Goal: Find specific page/section: Find specific page/section

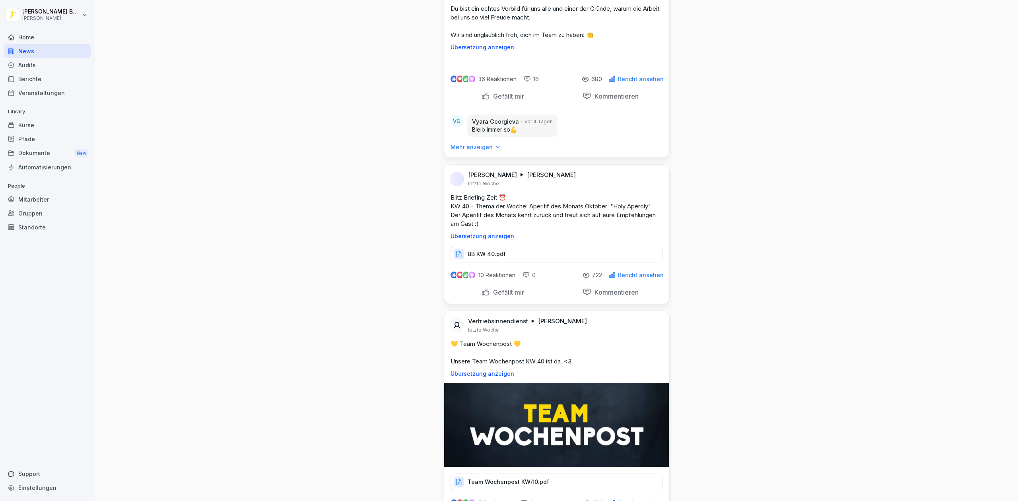
scroll to position [3503, 0]
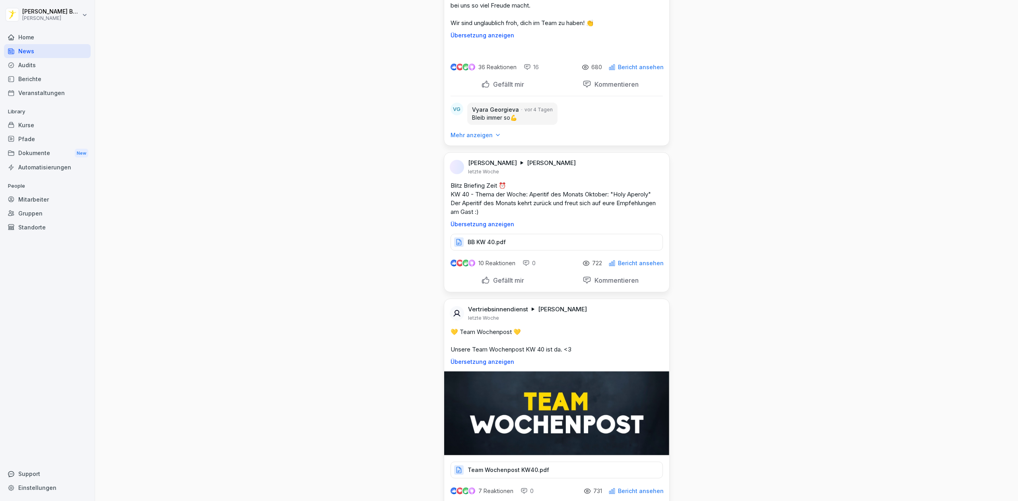
click at [38, 68] on div "Audits" at bounding box center [47, 65] width 87 height 14
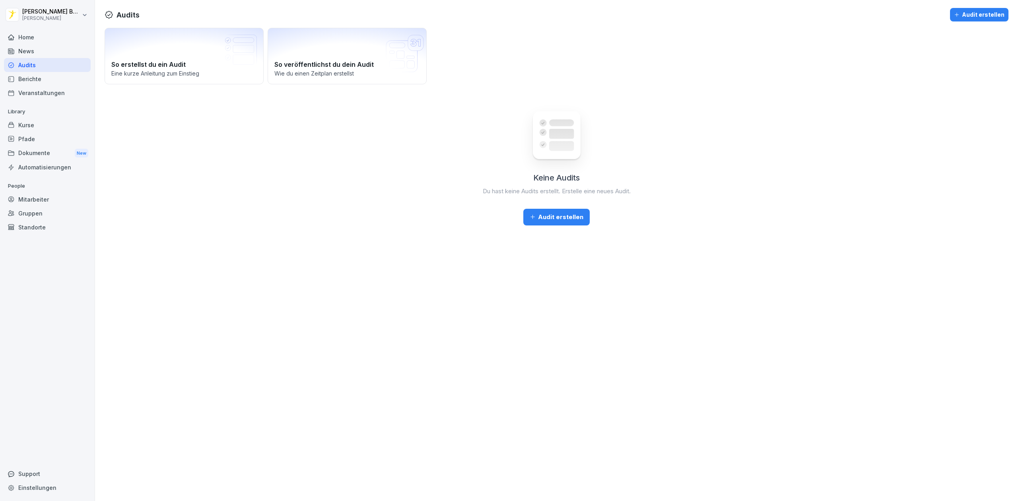
click at [32, 42] on div "Home" at bounding box center [47, 37] width 87 height 14
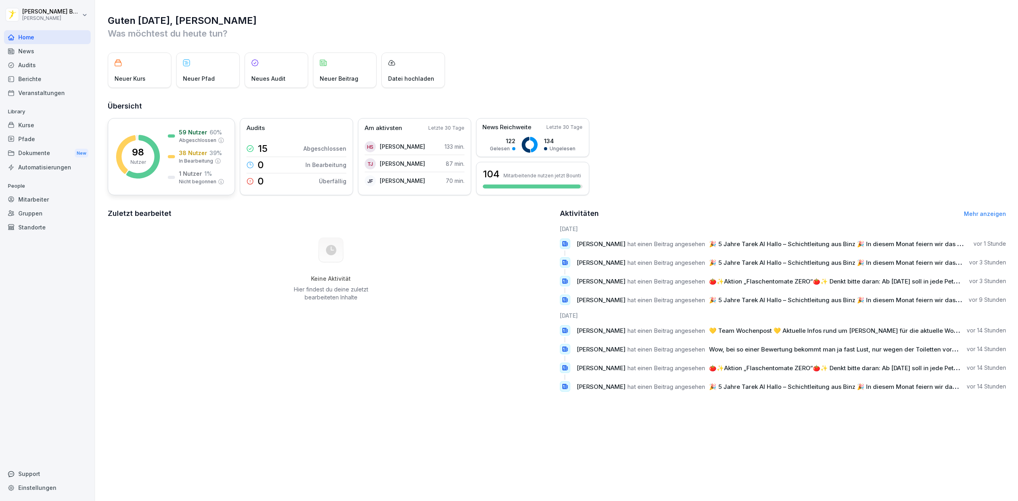
click at [142, 155] on p "98" at bounding box center [138, 153] width 12 height 10
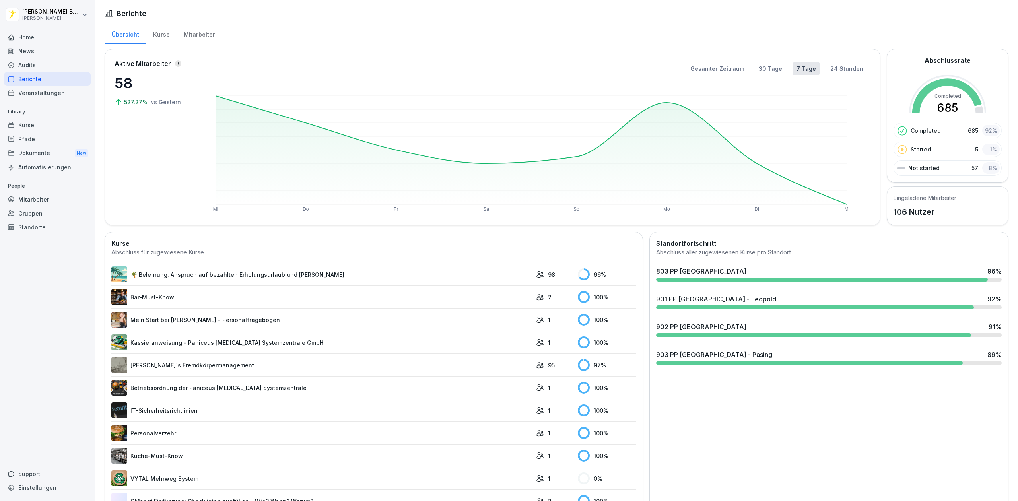
click at [729, 356] on div "903 PP [GEOGRAPHIC_DATA] - Pasing" at bounding box center [714, 355] width 116 height 10
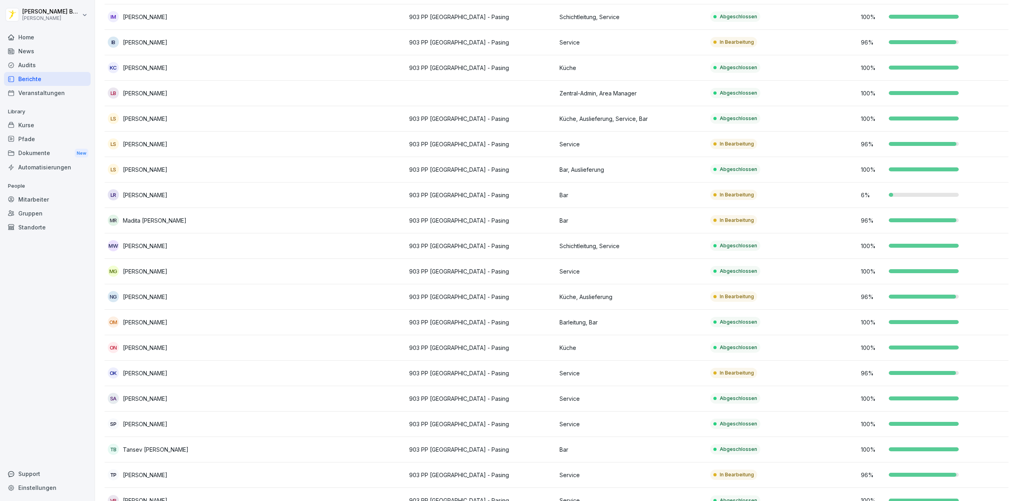
scroll to position [288, 0]
click at [774, 196] on td "In Bearbeitung" at bounding box center [782, 195] width 151 height 25
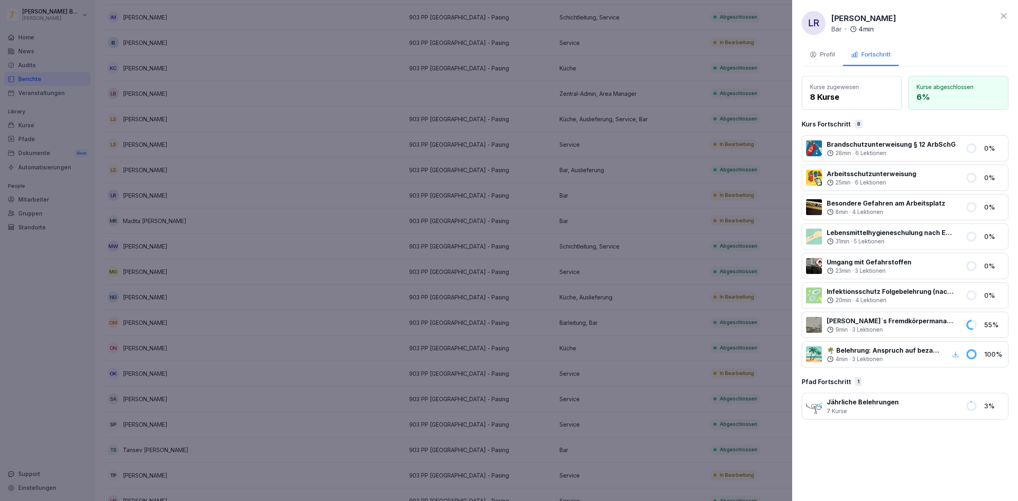
click at [718, 204] on div at bounding box center [509, 250] width 1018 height 501
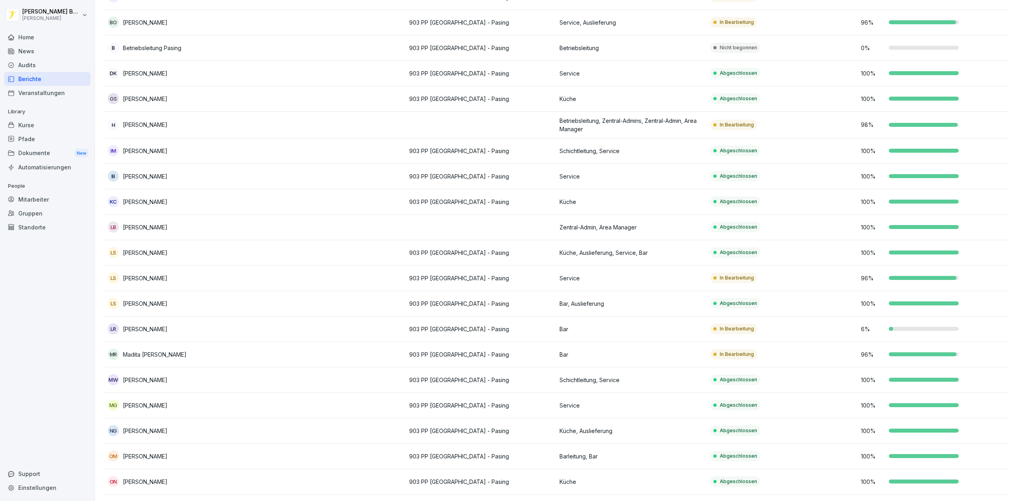
scroll to position [155, 0]
